Goal: Transaction & Acquisition: Purchase product/service

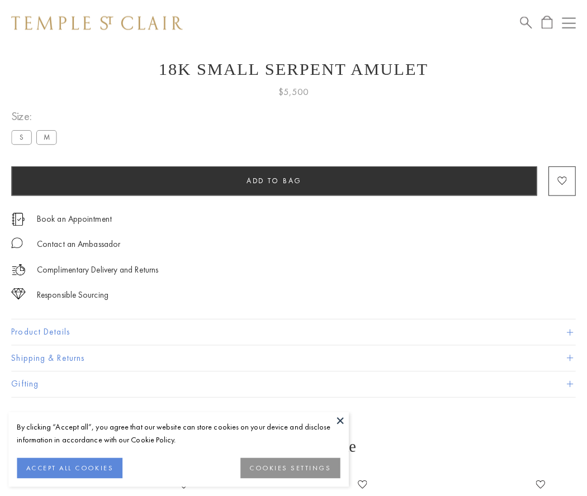
scroll to position [42, 0]
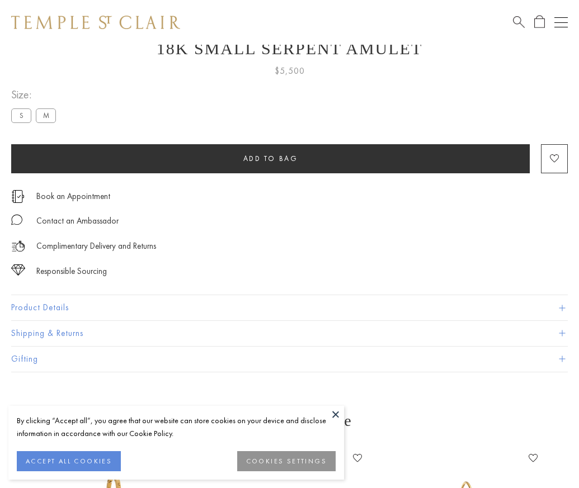
click at [270, 158] on span "Add to bag" at bounding box center [270, 159] width 55 height 10
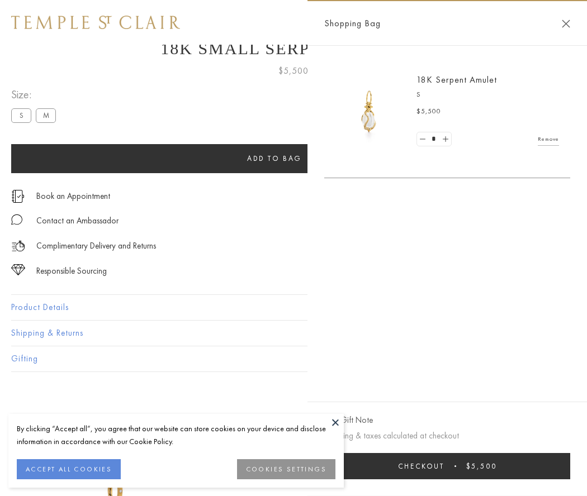
click at [447, 466] on button "Checkout $5,500" at bounding box center [447, 466] width 246 height 26
